Goal: Information Seeking & Learning: Learn about a topic

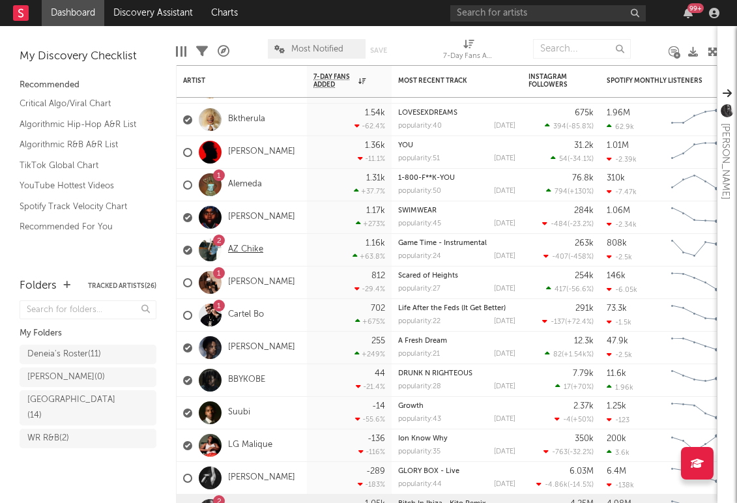
click at [249, 250] on link "AZ Chike" at bounding box center [245, 249] width 35 height 11
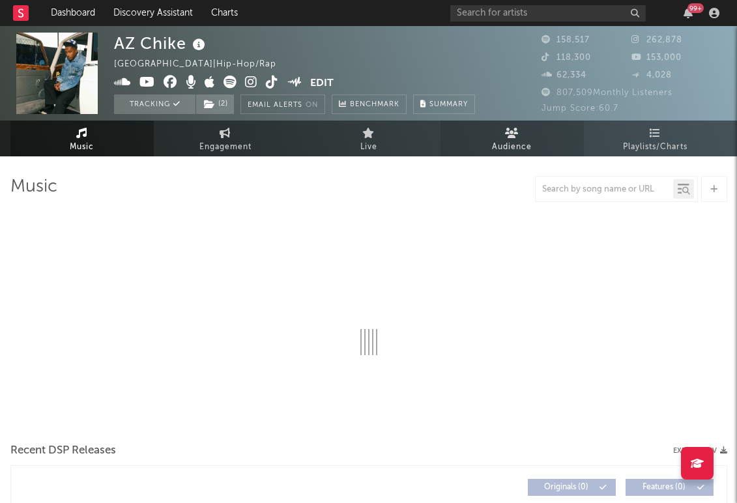
click at [504, 138] on link "Audience" at bounding box center [512, 139] width 143 height 36
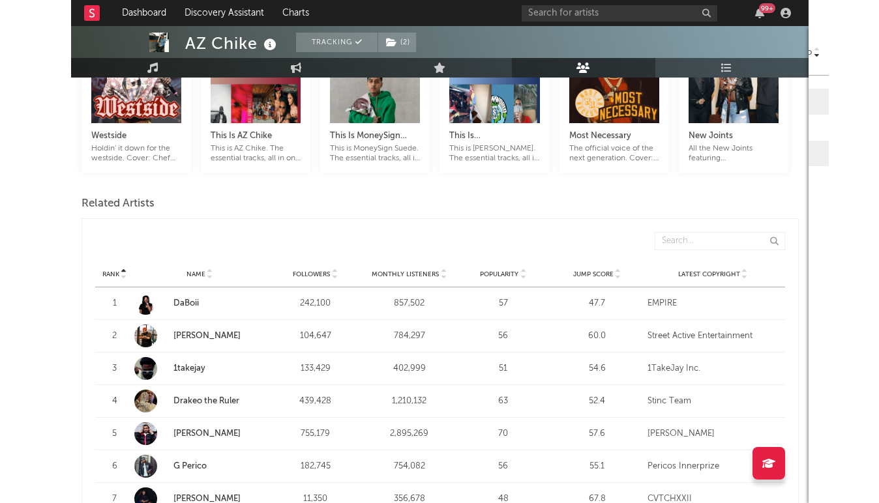
scroll to position [350, 0]
